Goal: Task Accomplishment & Management: Use online tool/utility

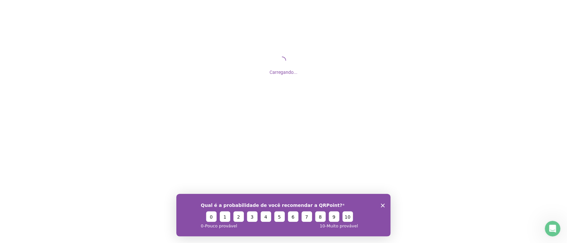
click at [382, 203] on icon "Encerrar pesquisa" at bounding box center [383, 205] width 4 height 4
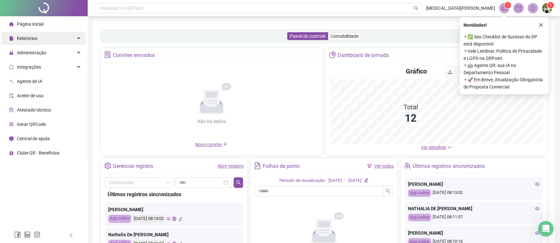
click at [51, 41] on div "Relatórios" at bounding box center [43, 38] width 85 height 13
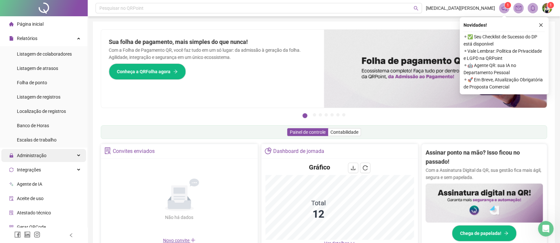
click at [37, 155] on span "Administração" at bounding box center [32, 155] width 30 height 5
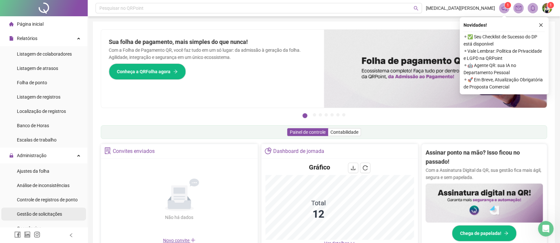
click at [39, 211] on span "Gestão de solicitações" at bounding box center [39, 213] width 45 height 5
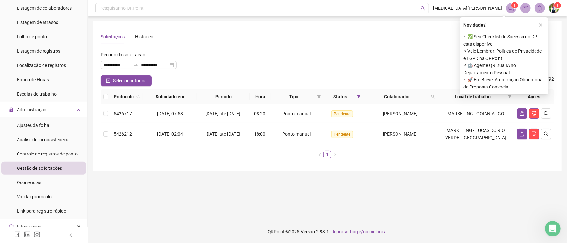
scroll to position [48, 0]
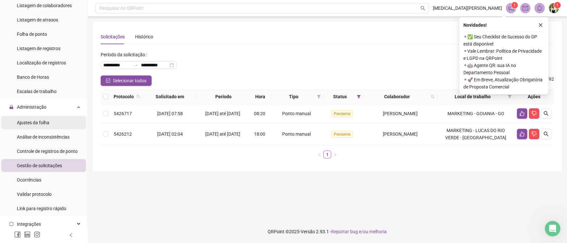
click at [40, 122] on span "Ajustes da folha" at bounding box center [33, 122] width 32 height 5
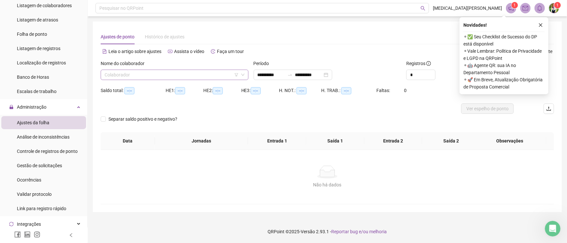
click at [174, 78] on input "search" at bounding box center [172, 75] width 134 height 10
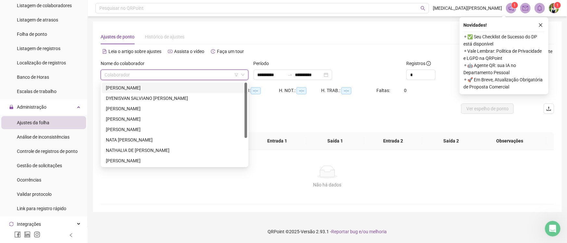
click at [174, 78] on input "search" at bounding box center [172, 75] width 134 height 10
click at [198, 85] on div "[PERSON_NAME]" at bounding box center [174, 87] width 137 height 7
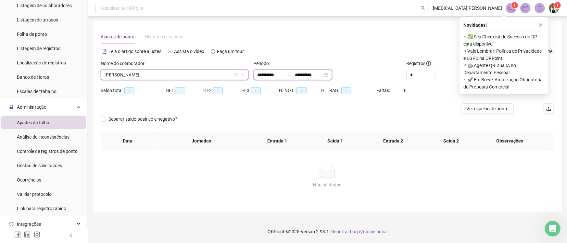
click at [321, 74] on input "**********" at bounding box center [308, 74] width 27 height 7
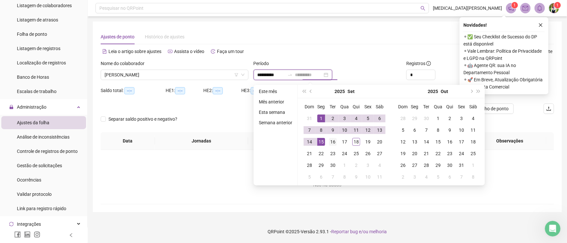
type input "**********"
click at [334, 142] on div "16" at bounding box center [333, 142] width 8 height 8
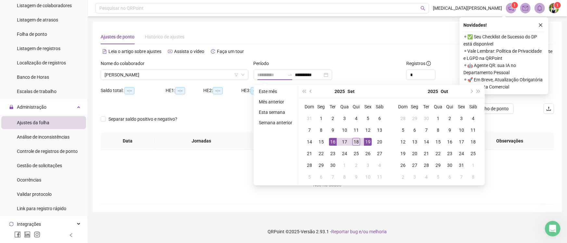
click at [370, 144] on div "19" at bounding box center [368, 142] width 8 height 8
type input "**********"
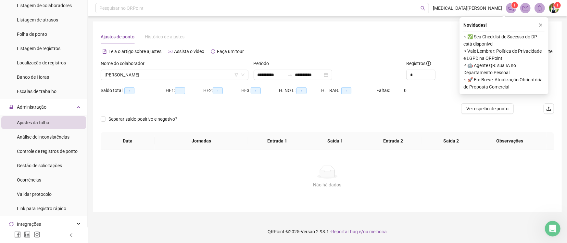
click at [545, 24] on div "Novidades ! ⚬ ✅ Seu Checklist de Sucesso do DP está disponível ⚬ Vale Lembrar: …" at bounding box center [504, 55] width 89 height 77
click at [542, 27] on icon "close" at bounding box center [541, 25] width 5 height 5
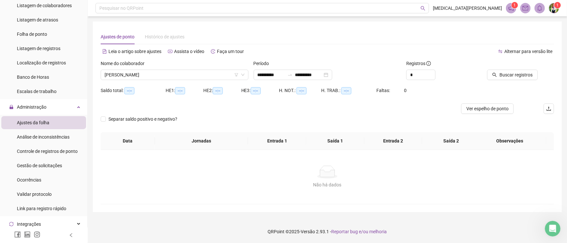
click at [512, 81] on div "Buscar registros" at bounding box center [518, 72] width 76 height 25
click at [510, 79] on button "Buscar registros" at bounding box center [512, 75] width 51 height 10
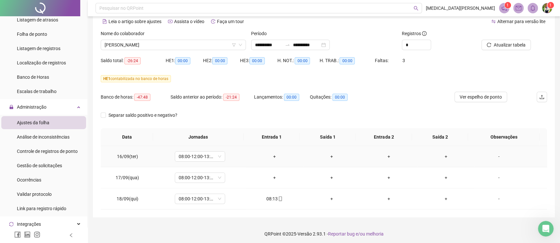
scroll to position [32, 0]
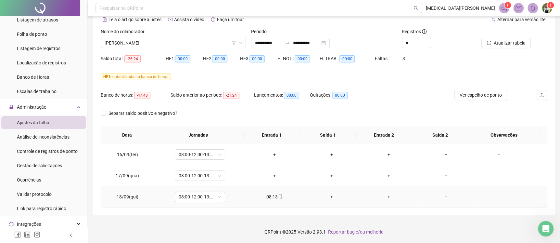
click at [278, 197] on icon "mobile" at bounding box center [280, 196] width 5 height 5
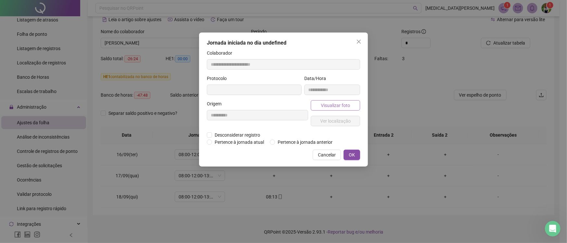
click at [330, 110] on button "Visualizar foto" at bounding box center [335, 105] width 49 height 10
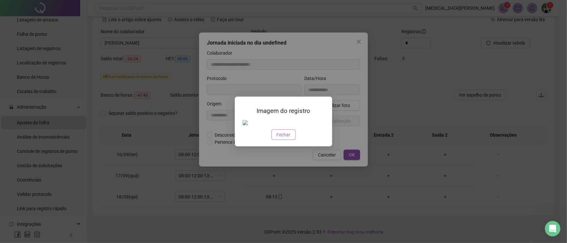
click at [280, 137] on span "Fechar" at bounding box center [284, 134] width 14 height 7
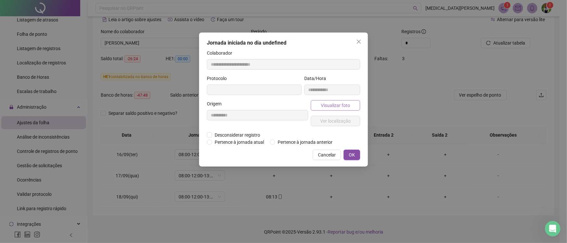
type input "**********"
click at [336, 108] on span "Visualizar foto" at bounding box center [335, 105] width 29 height 7
click at [327, 102] on div "Imagem do registro Fechar" at bounding box center [283, 121] width 97 height 50
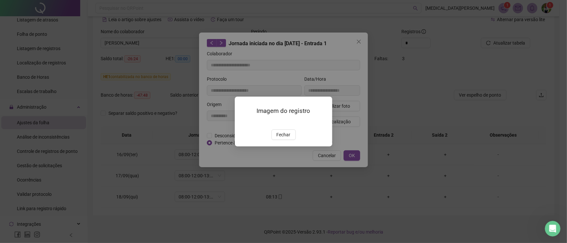
click at [327, 105] on div "Imagem do registro Fechar" at bounding box center [283, 121] width 97 height 50
click at [275, 137] on button "Fechar" at bounding box center [284, 134] width 24 height 10
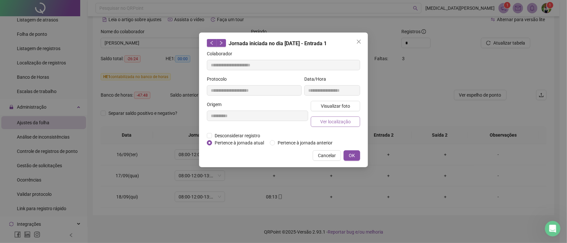
click at [343, 122] on span "Ver localização" at bounding box center [335, 121] width 31 height 7
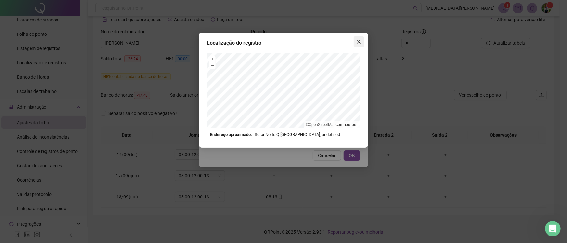
click at [361, 38] on button "Close" at bounding box center [359, 41] width 10 height 10
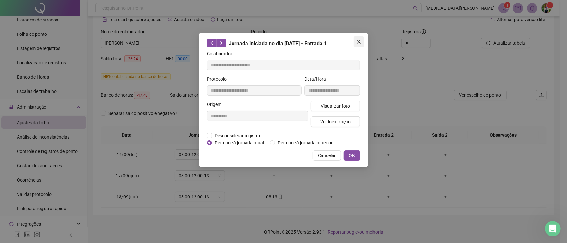
click at [358, 38] on button "Close" at bounding box center [359, 41] width 10 height 10
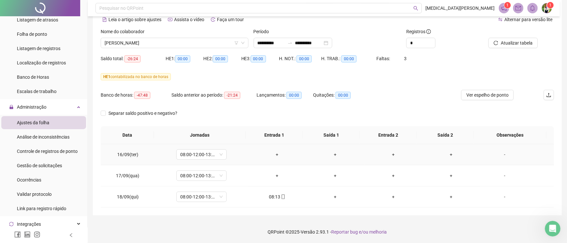
click at [281, 195] on icon "mobile" at bounding box center [283, 196] width 5 height 5
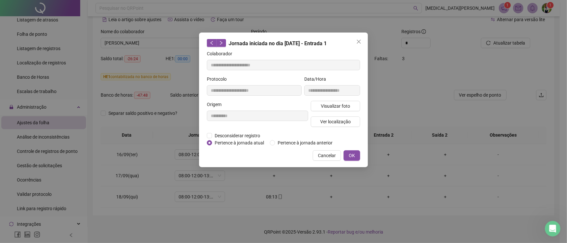
click at [275, 196] on div "**********" at bounding box center [283, 121] width 567 height 243
